Goal: Find contact information: Find contact information

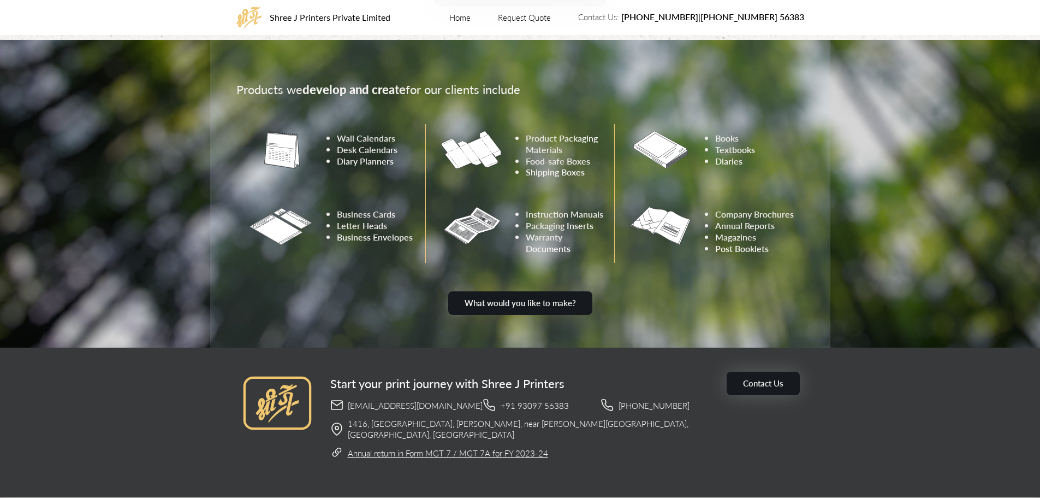
scroll to position [681, 0]
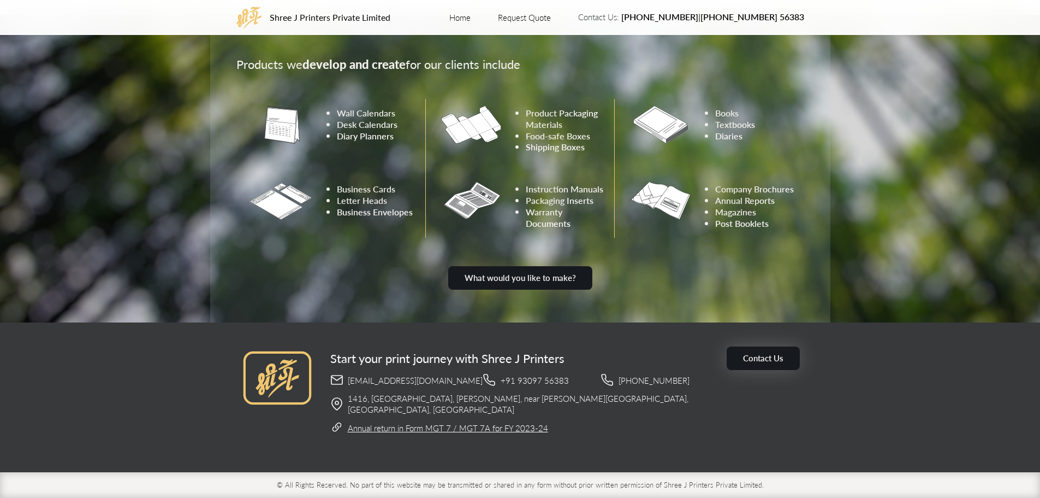
click at [452, 427] on u "Annual return in Form MGT 7 / MGT 7A for FY 2023-24" at bounding box center [448, 427] width 200 height 11
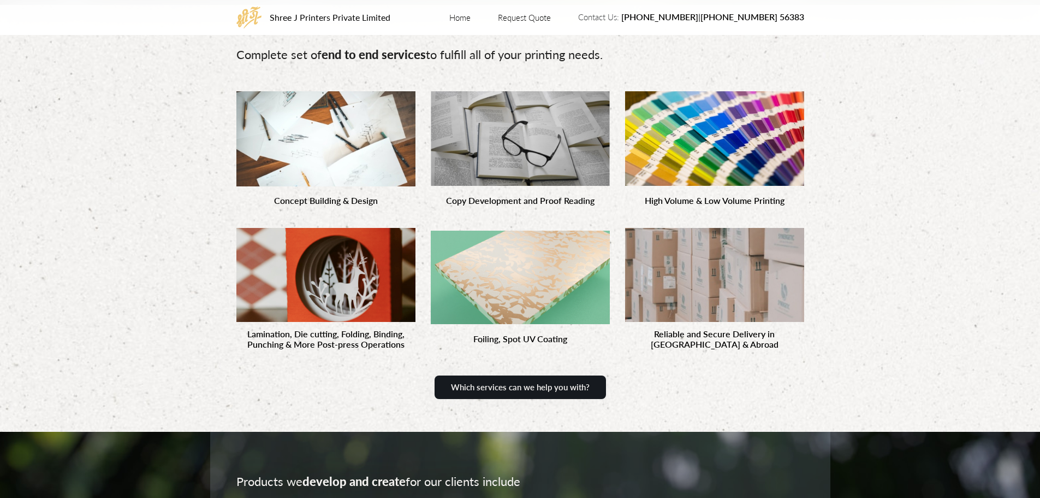
scroll to position [0, 0]
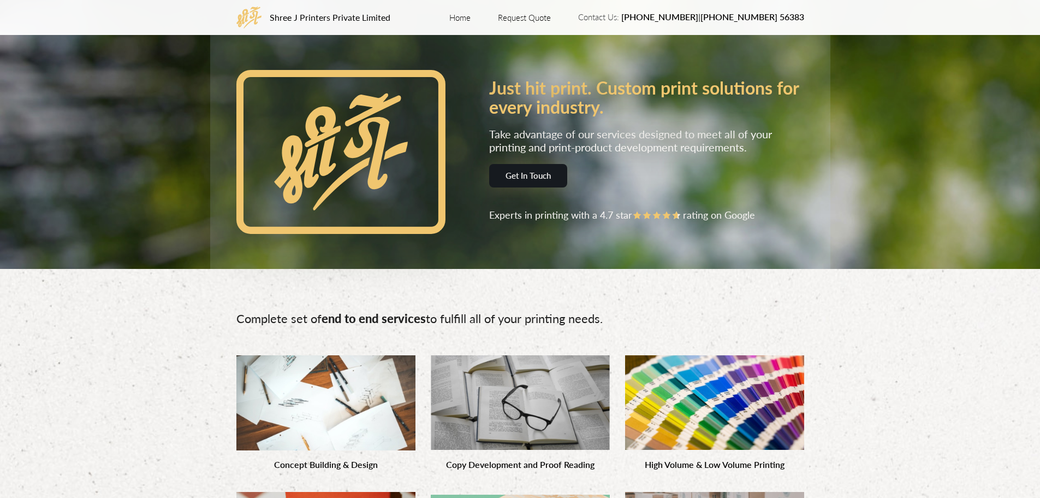
click at [656, 23] on link "[PHONE_NUMBER]" at bounding box center [660, 16] width 77 height 13
click at [894, 357] on div "Complete set of end to end services to fulfill all of your printing needs. Conc…" at bounding box center [520, 482] width 1040 height 427
click at [471, 17] on link "Home" at bounding box center [459, 17] width 21 height 11
click at [535, 180] on button "Get In Touch" at bounding box center [528, 176] width 83 height 26
